Goal: Task Accomplishment & Management: Complete application form

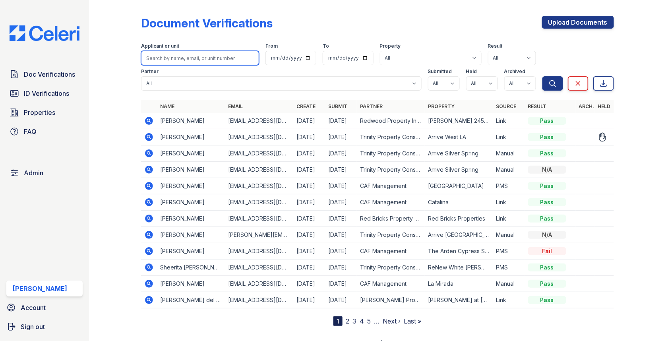
click at [201, 59] on input "search" at bounding box center [200, 58] width 118 height 14
paste input "[PERSON_NAME]"
type input "[PERSON_NAME]"
click at [543, 76] on button "Search" at bounding box center [553, 83] width 21 height 14
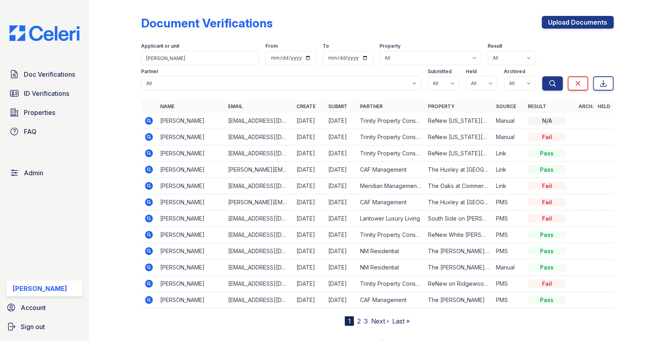
click at [150, 136] on icon at bounding box center [149, 137] width 8 height 8
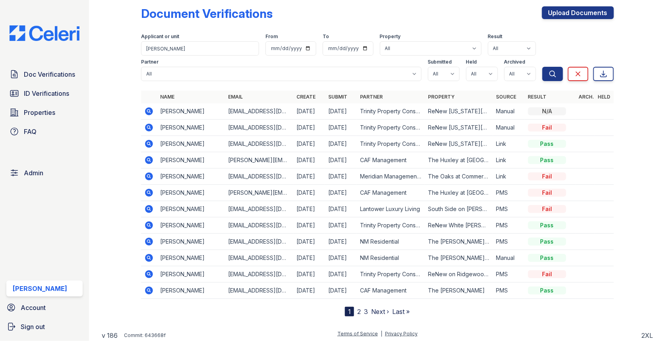
click at [148, 108] on icon at bounding box center [149, 111] width 8 height 8
click at [149, 142] on icon at bounding box center [149, 144] width 10 height 10
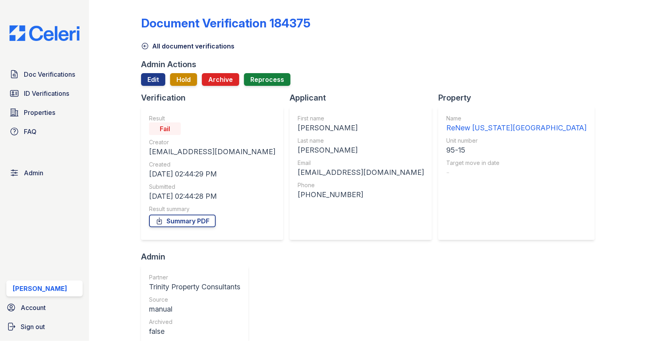
scroll to position [196, 0]
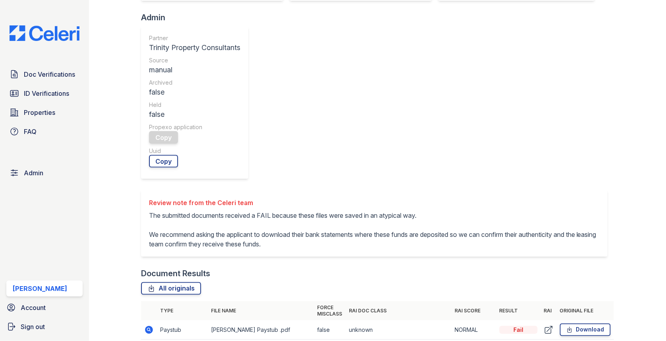
scroll to position [256, 0]
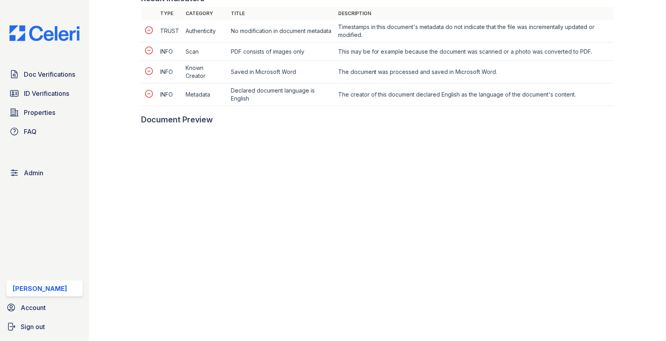
scroll to position [398, 0]
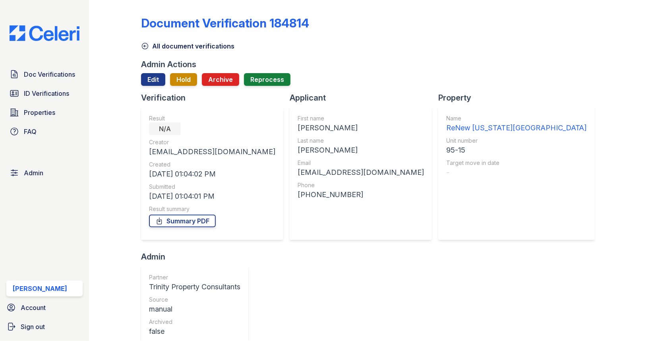
scroll to position [217, 0]
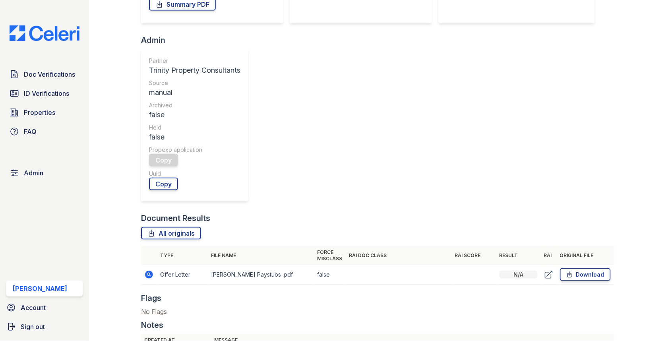
click at [151, 271] on icon at bounding box center [149, 275] width 8 height 8
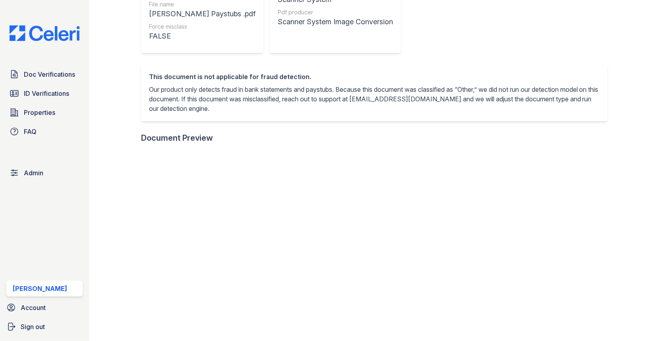
scroll to position [279, 0]
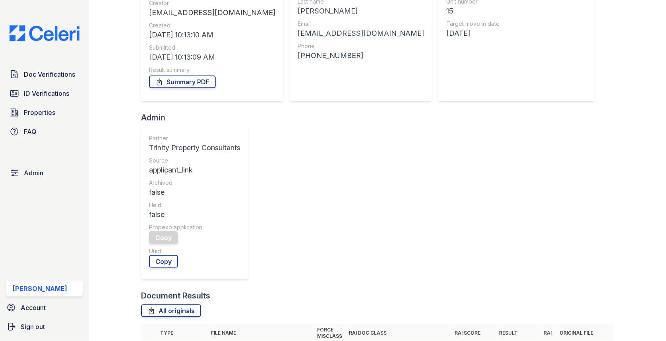
scroll to position [204, 0]
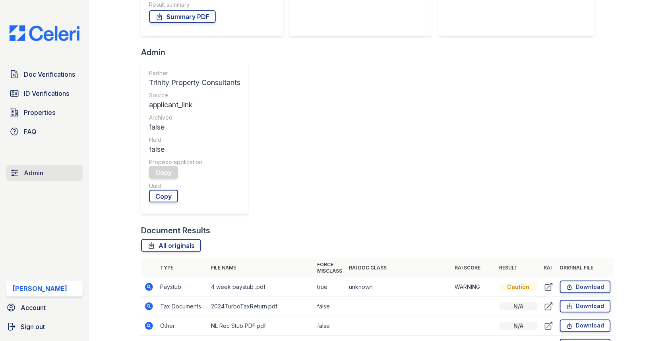
click at [45, 169] on link "Admin" at bounding box center [44, 173] width 76 height 16
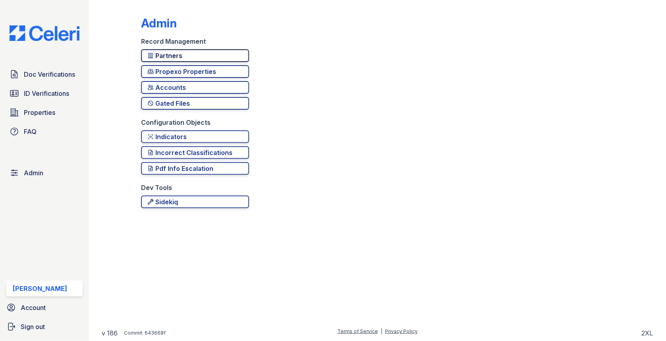
click at [179, 50] on link "Partners" at bounding box center [195, 55] width 108 height 13
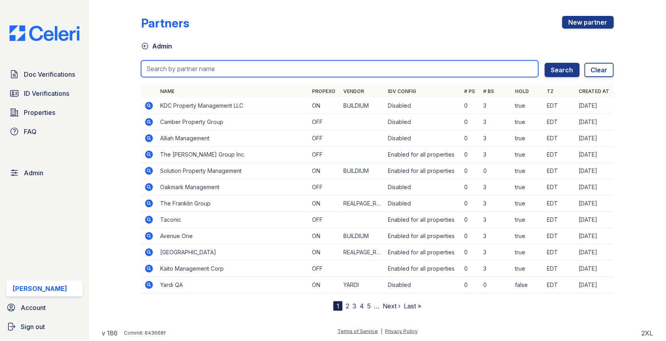
click at [184, 66] on input "search" at bounding box center [340, 68] width 398 height 17
type input "greystar"
click at [545, 63] on button "Search" at bounding box center [562, 70] width 35 height 14
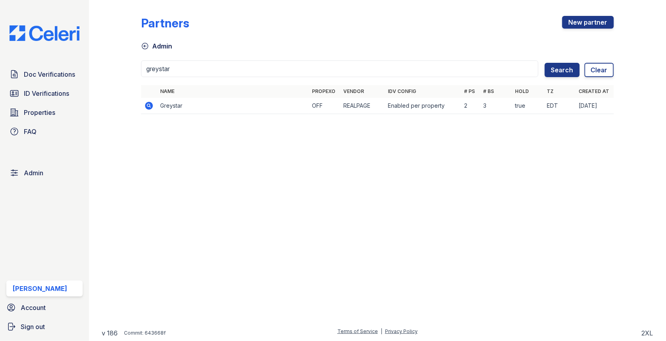
click at [150, 106] on icon at bounding box center [149, 106] width 10 height 10
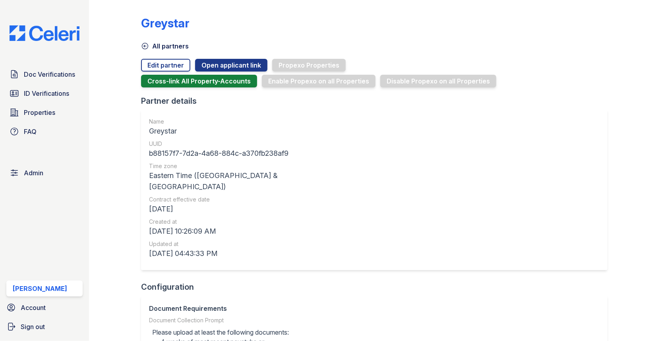
click at [74, 62] on div "Doc Verifications ID Verifications Properties FAQ Admin Max Orshan Account Sign…" at bounding box center [44, 170] width 89 height 341
click at [64, 79] on span "Doc Verifications" at bounding box center [49, 75] width 51 height 10
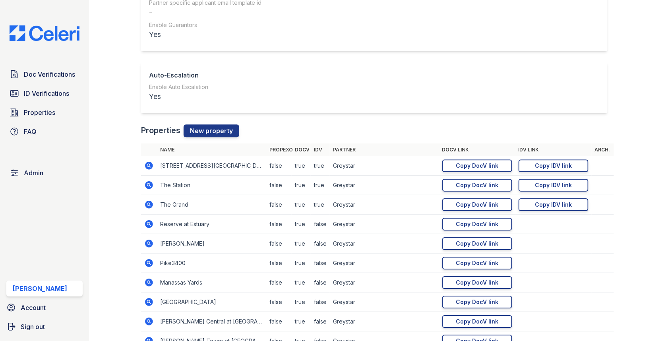
scroll to position [876, 0]
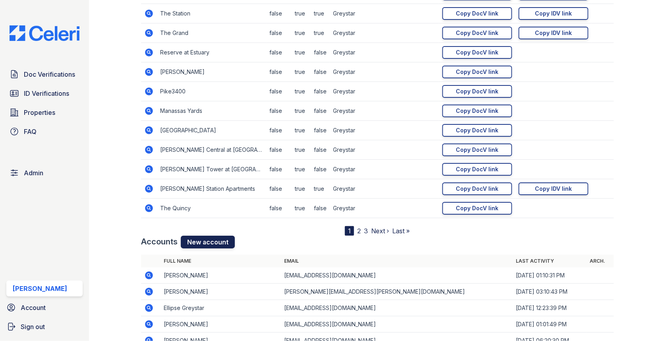
click at [208, 243] on link "New account" at bounding box center [208, 242] width 54 height 13
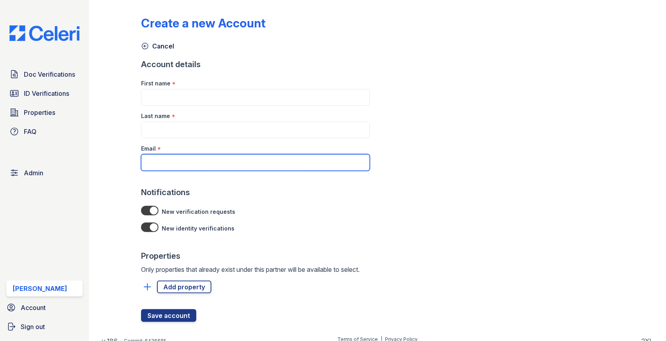
click at [181, 165] on input "Email" at bounding box center [255, 162] width 229 height 17
paste input "manassayardsleasing@greystar.com"
type input "manassayardsleasing@greystar.com"
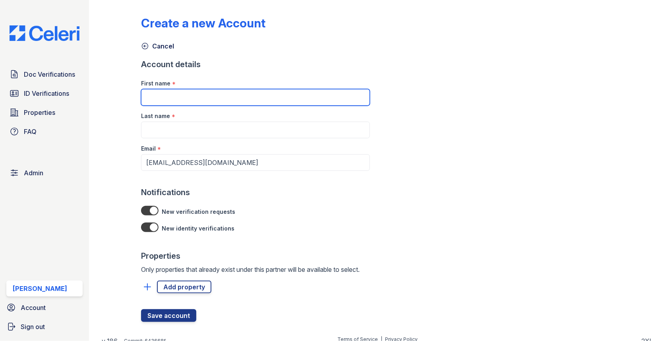
click at [182, 98] on input "First name" at bounding box center [255, 97] width 229 height 17
type input "Vania"
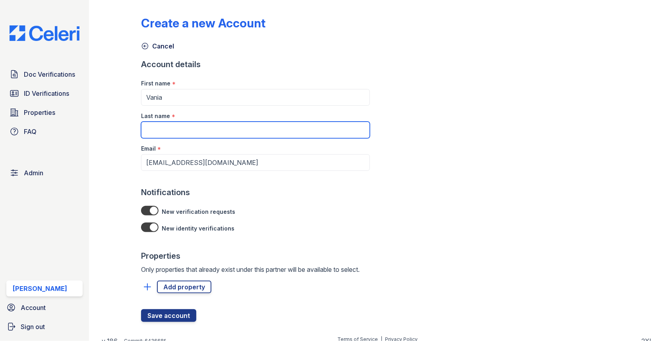
click at [187, 129] on input "Last name" at bounding box center [255, 130] width 229 height 17
paste input "Rodriguez"
type input "Rodriguez"
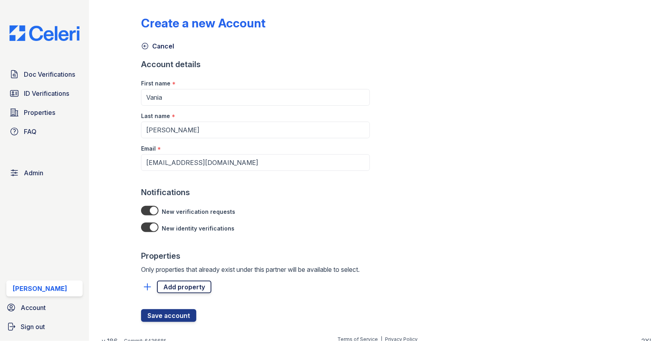
click at [180, 286] on link "Add property" at bounding box center [184, 287] width 54 height 13
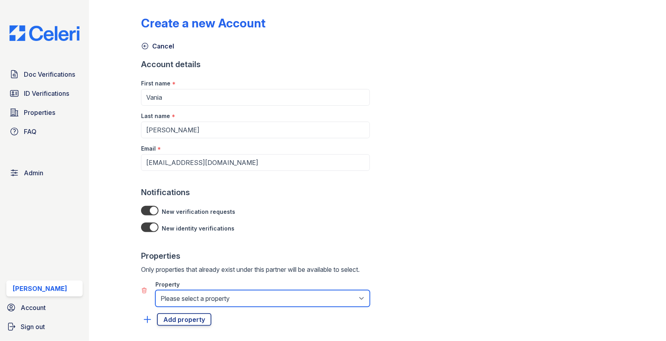
click at [180, 291] on select "Please select a property 1000 Jefferson Street Apartments 500 PARQ Canter Green…" at bounding box center [262, 298] width 215 height 17
select select "4707"
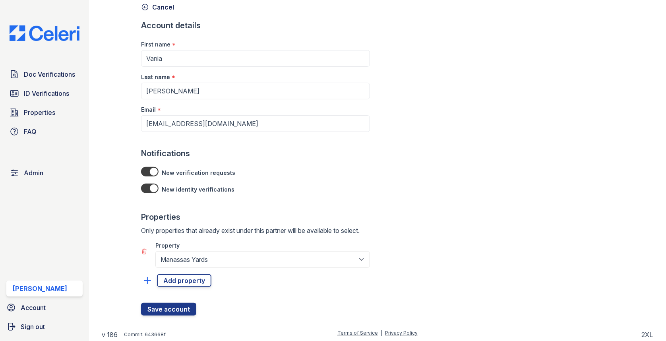
click at [173, 301] on div at bounding box center [255, 295] width 229 height 16
click at [172, 311] on button "Save account" at bounding box center [168, 309] width 55 height 13
click at [173, 304] on button "Save account" at bounding box center [168, 309] width 55 height 13
click at [70, 80] on link "Doc Verifications" at bounding box center [44, 74] width 76 height 16
